Goal: Entertainment & Leisure: Consume media (video, audio)

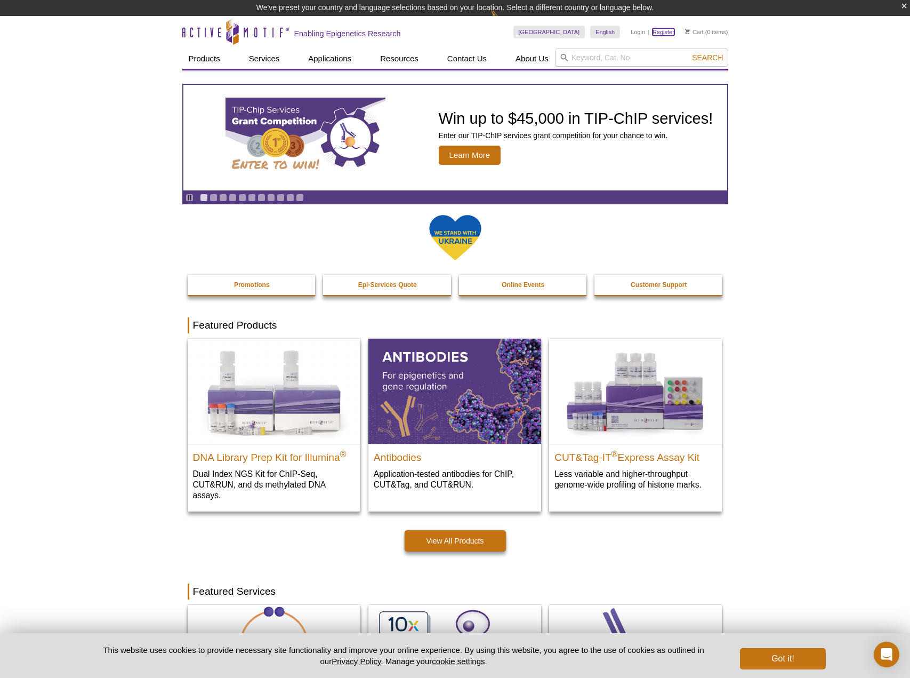
click at [664, 34] on link "Register" at bounding box center [664, 31] width 22 height 7
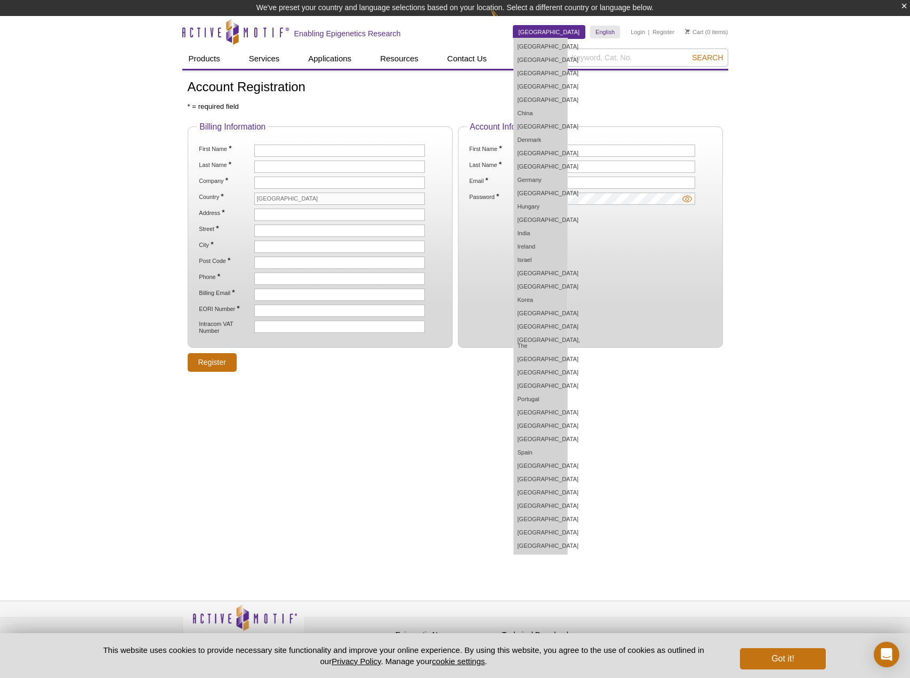
click at [561, 33] on link "[GEOGRAPHIC_DATA]" at bounding box center [549, 32] width 72 height 13
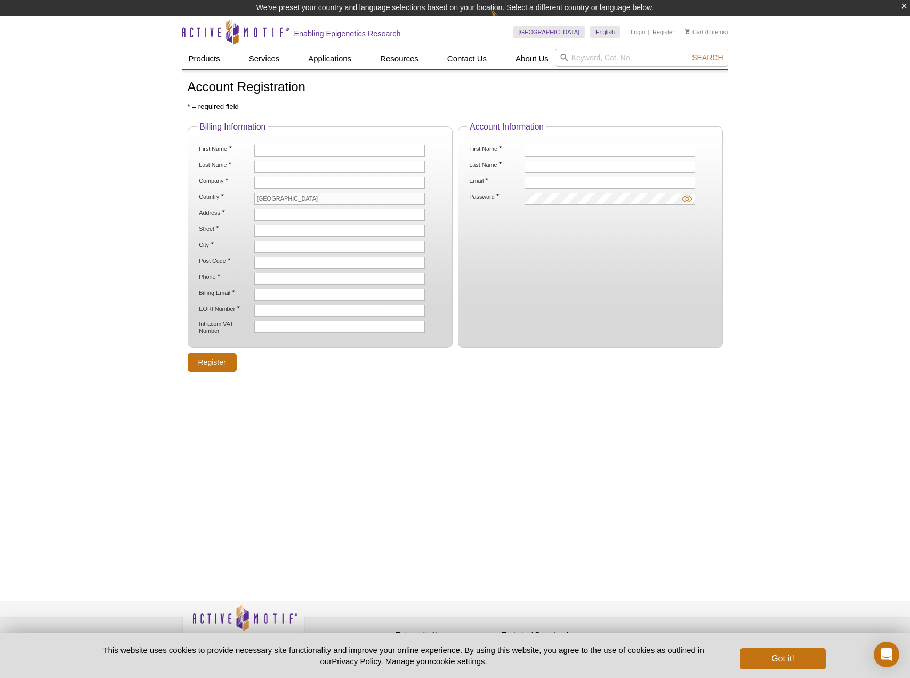
click at [467, 31] on div "Skip to content Active Motif Logo Enabling Epigenetics Research" at bounding box center [347, 31] width 331 height 31
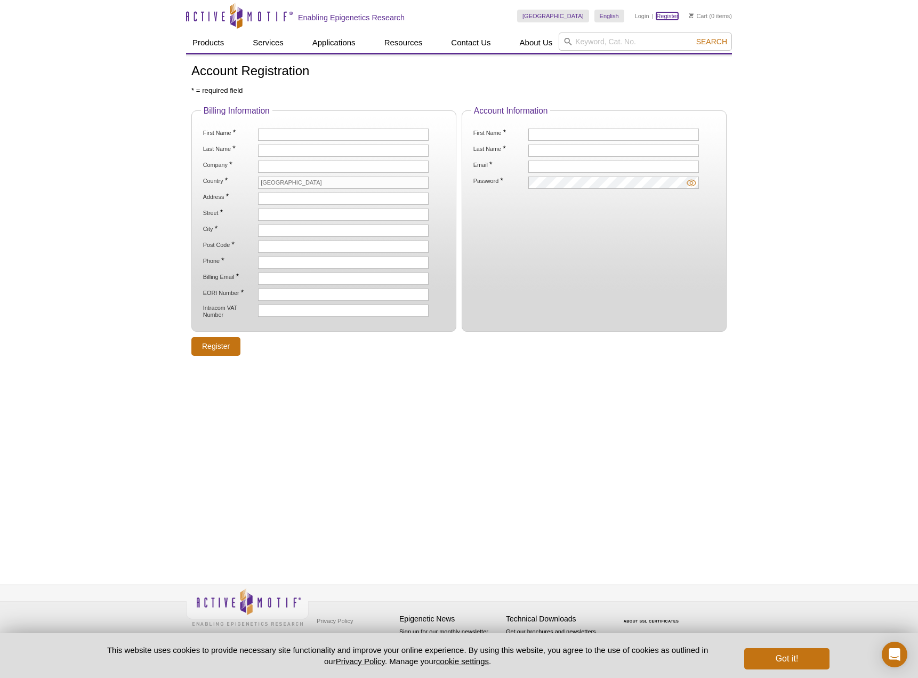
click at [666, 13] on link "Register" at bounding box center [667, 15] width 22 height 7
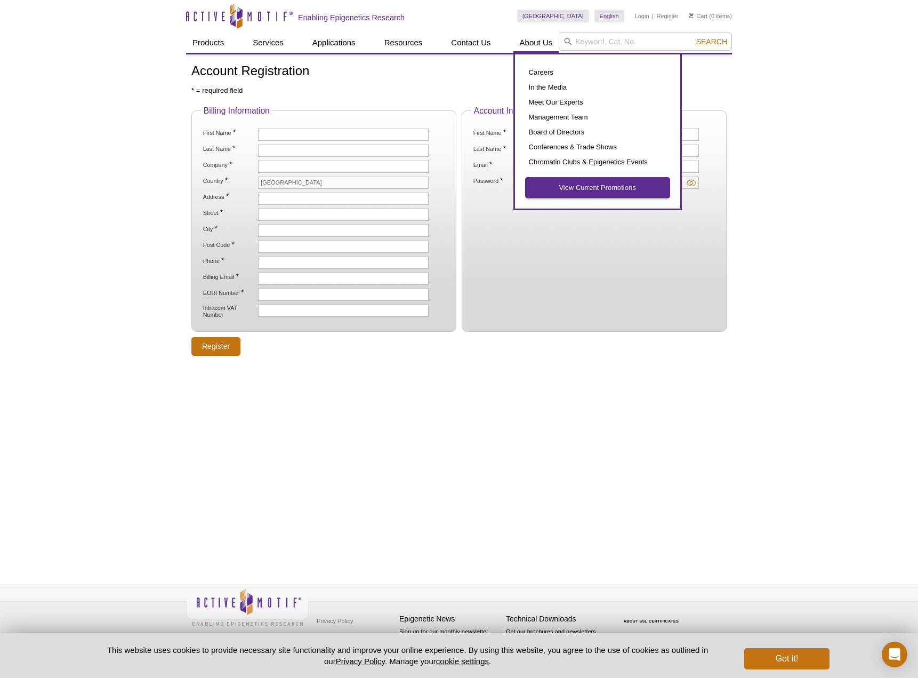
click at [585, 191] on link "View Current Promotions" at bounding box center [598, 188] width 144 height 20
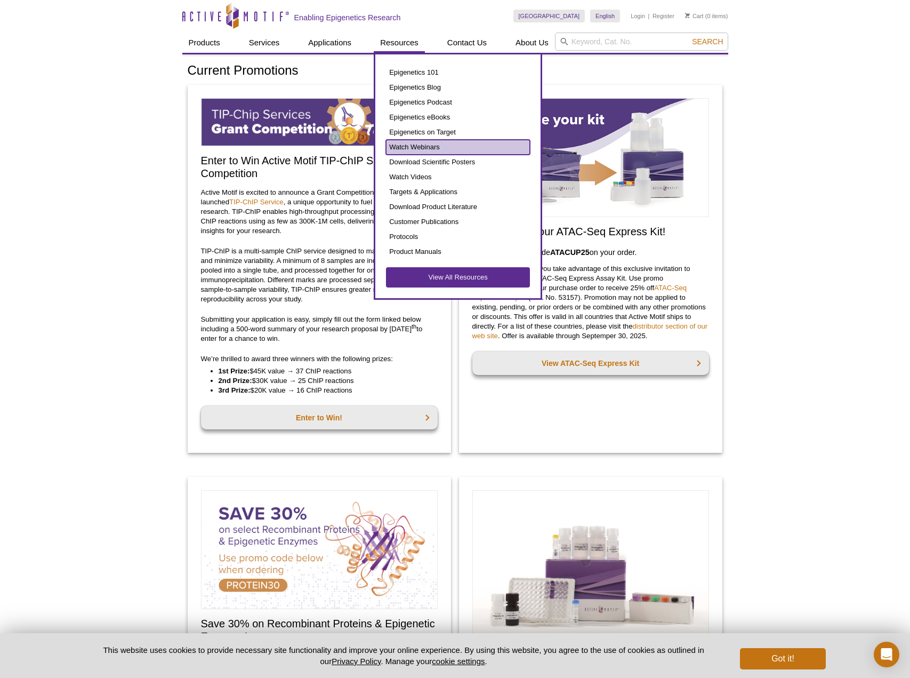
click at [405, 146] on link "Watch Webinars" at bounding box center [458, 147] width 144 height 15
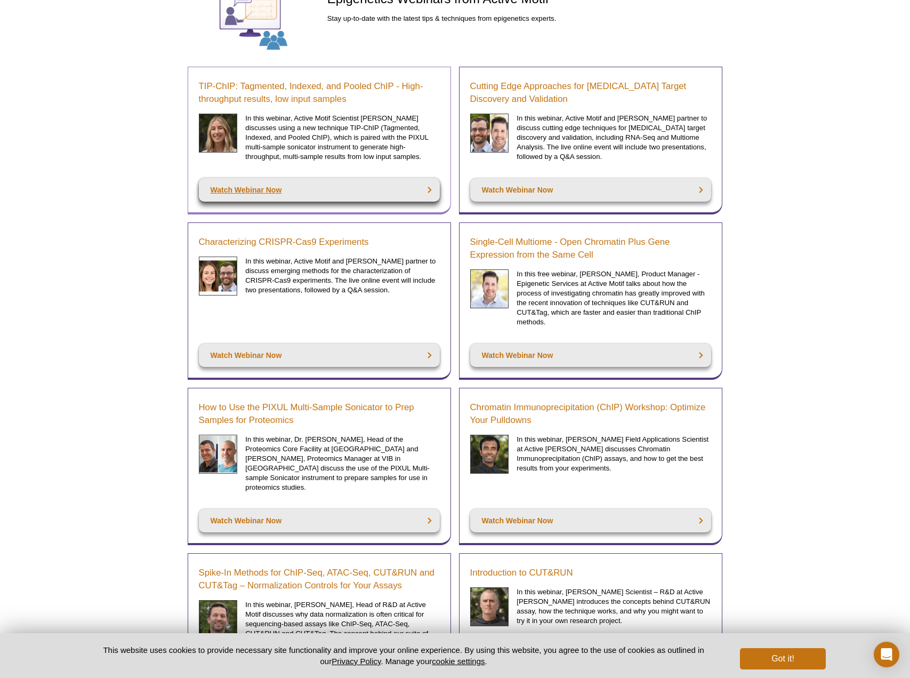
scroll to position [132, 0]
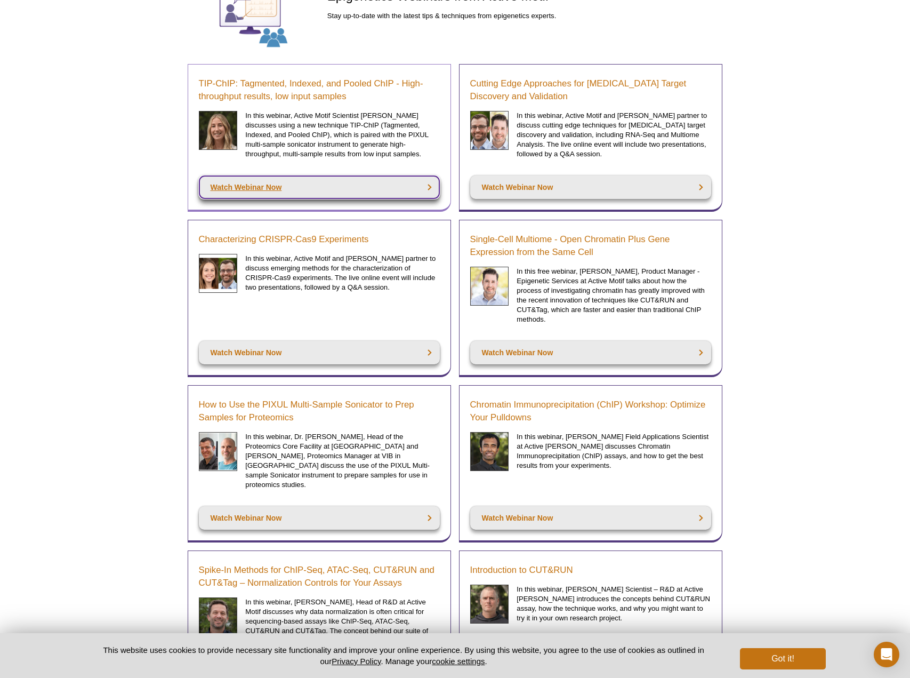
click at [306, 188] on link "Watch Webinar Now" at bounding box center [319, 186] width 241 height 23
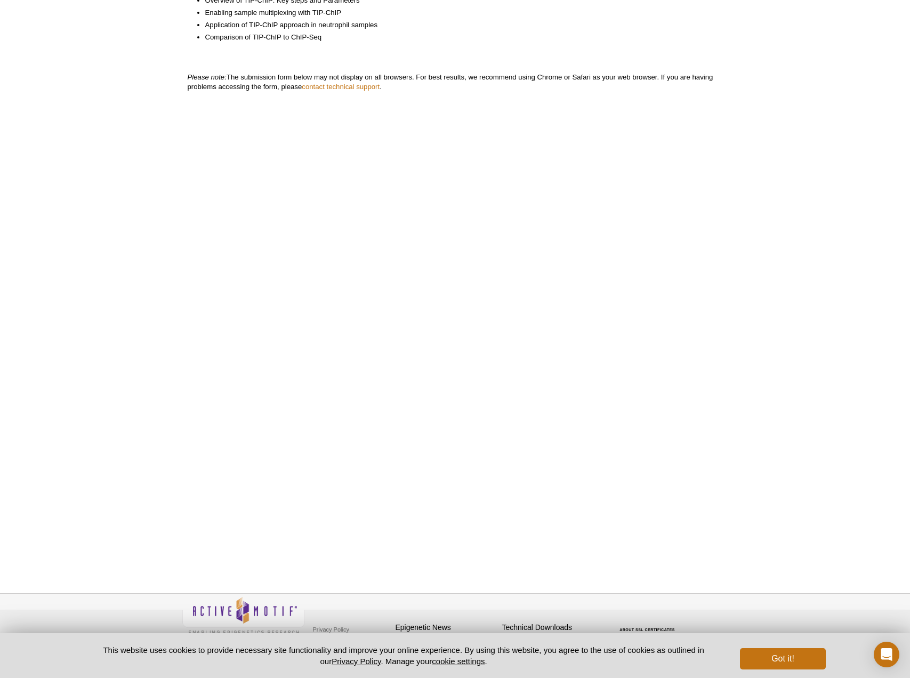
scroll to position [350, 0]
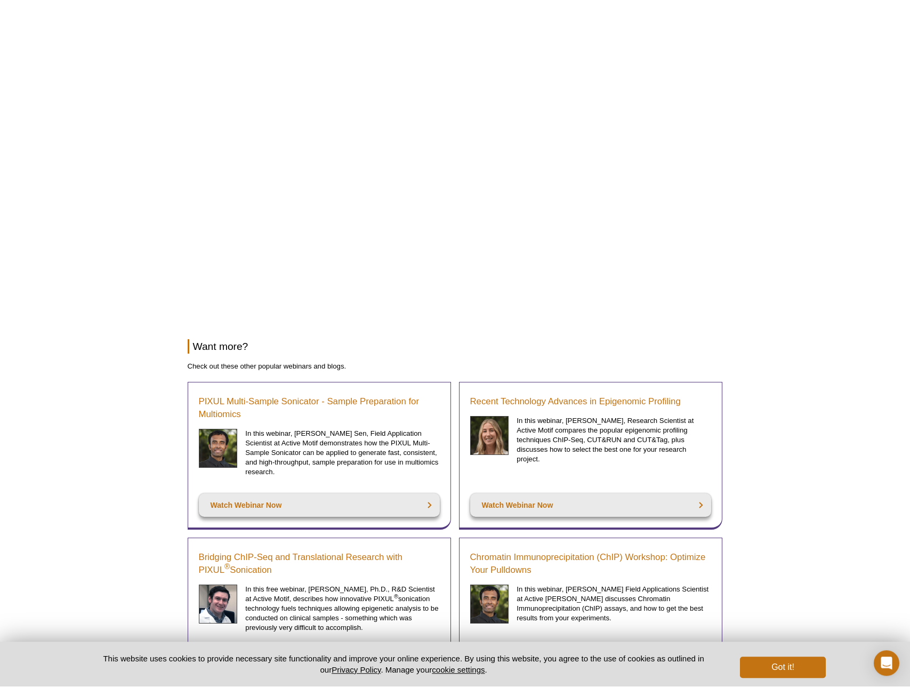
scroll to position [120, 0]
